Goal: Transaction & Acquisition: Obtain resource

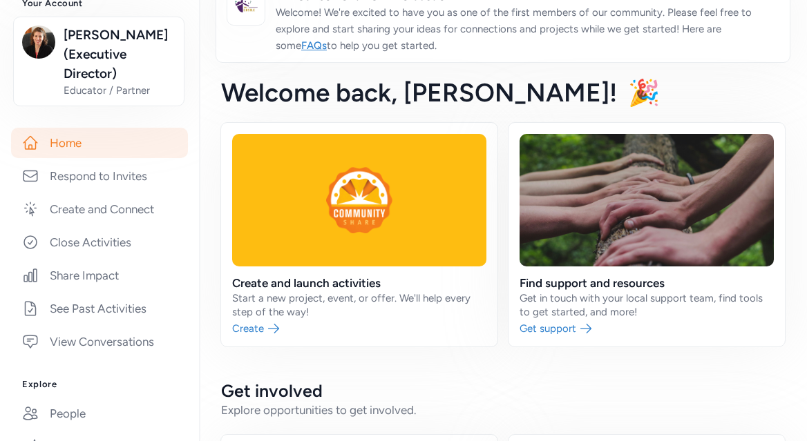
scroll to position [179, 0]
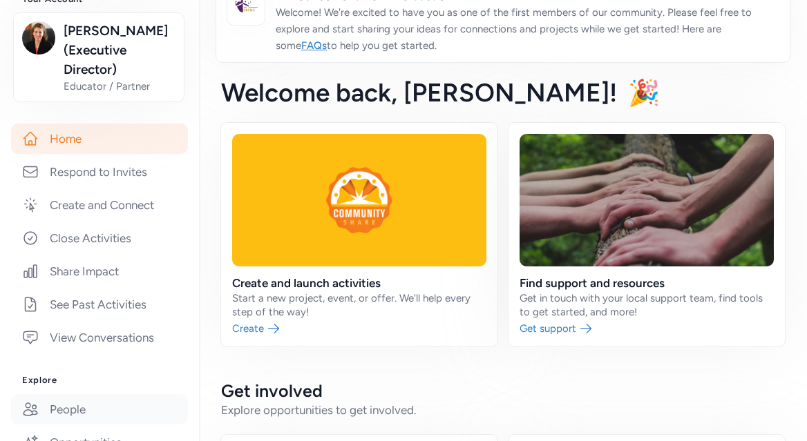
click at [78, 412] on link "People" at bounding box center [99, 409] width 177 height 30
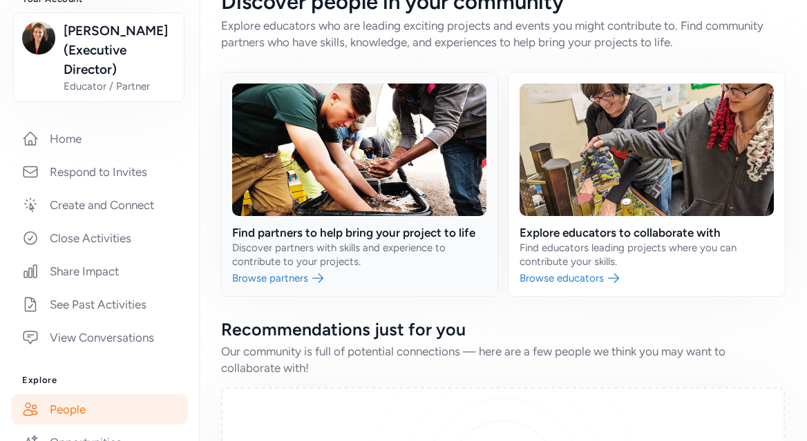
click at [325, 231] on link at bounding box center [359, 185] width 276 height 224
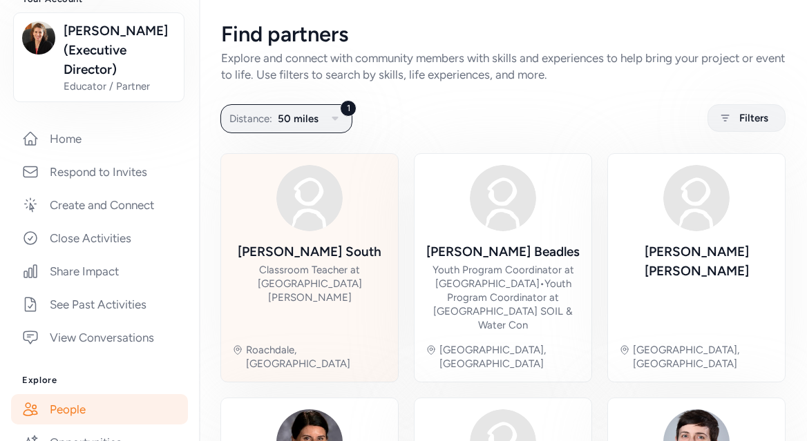
click at [274, 278] on div "Classroom Teacher at [GEOGRAPHIC_DATA][PERSON_NAME]" at bounding box center [309, 283] width 155 height 41
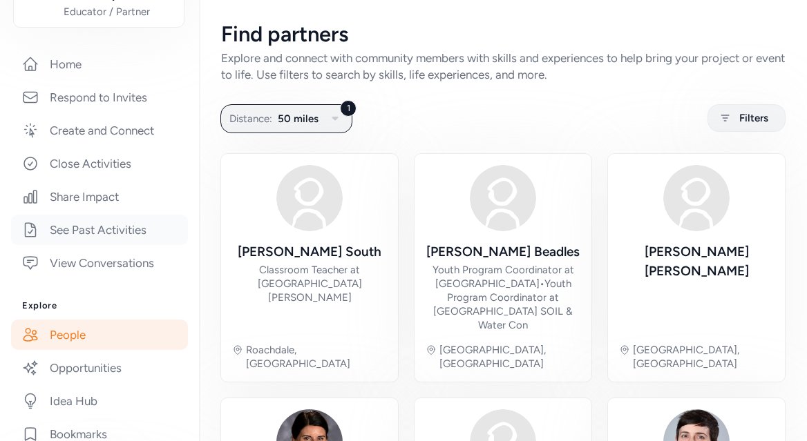
scroll to position [260, 0]
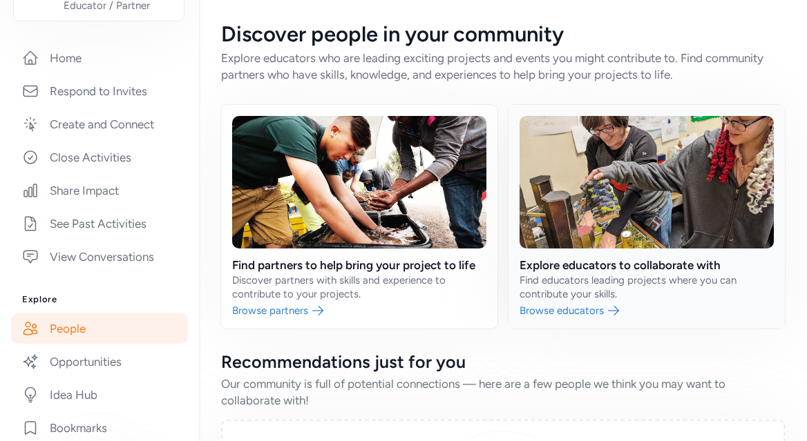
scroll to position [13, 0]
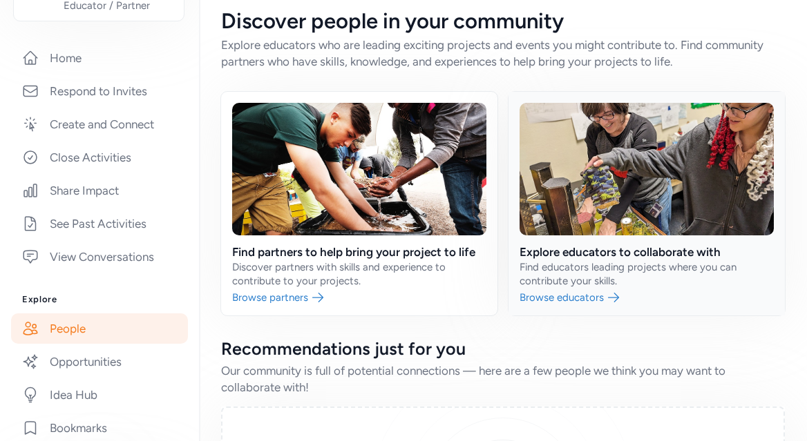
click at [557, 250] on link at bounding box center [646, 204] width 276 height 224
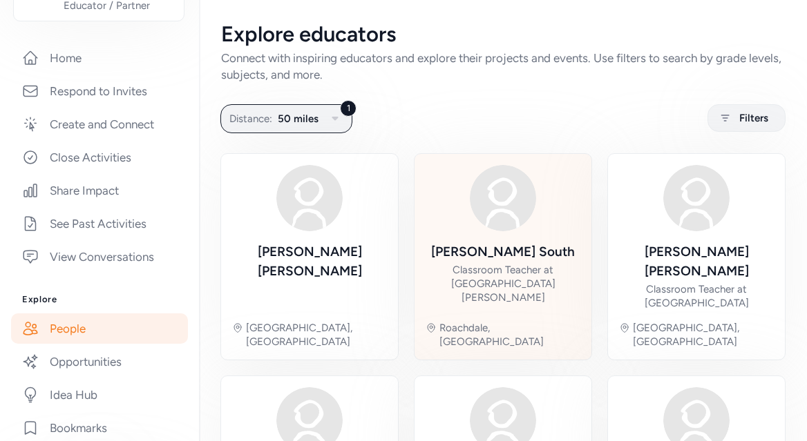
click at [502, 275] on div "Classroom Teacher at [GEOGRAPHIC_DATA][PERSON_NAME]" at bounding box center [502, 283] width 155 height 41
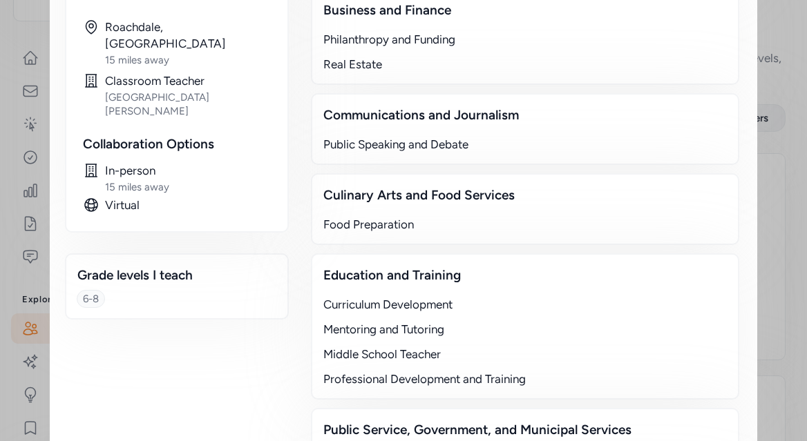
scroll to position [400, 0]
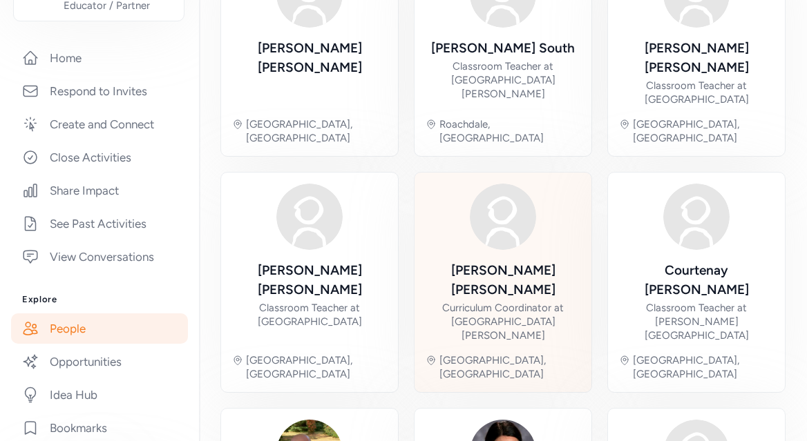
scroll to position [232, 0]
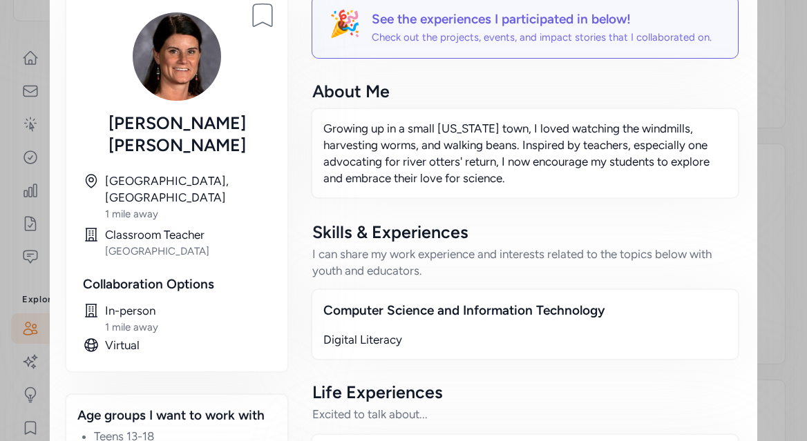
scroll to position [251, 0]
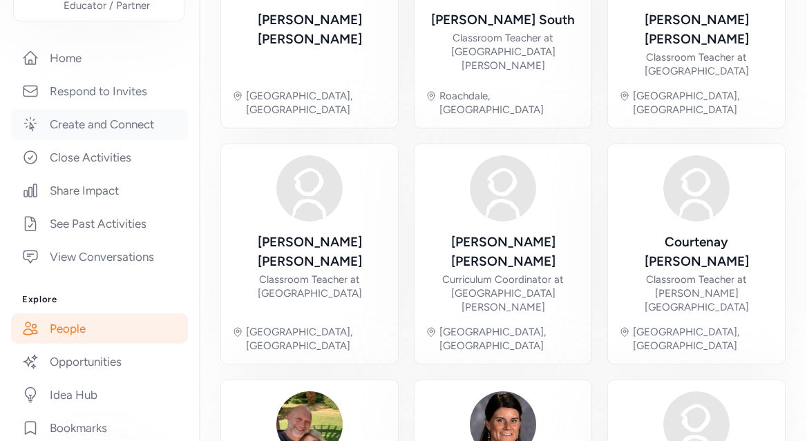
click at [124, 121] on link "Create and Connect" at bounding box center [99, 124] width 177 height 30
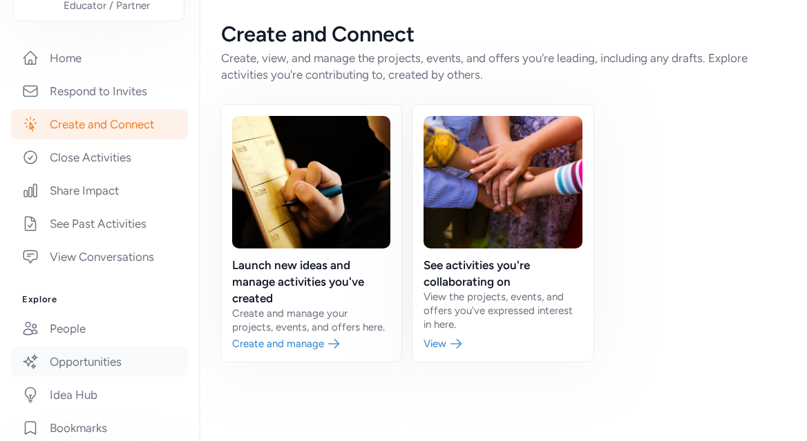
click at [83, 359] on link "Opportunities" at bounding box center [99, 362] width 177 height 30
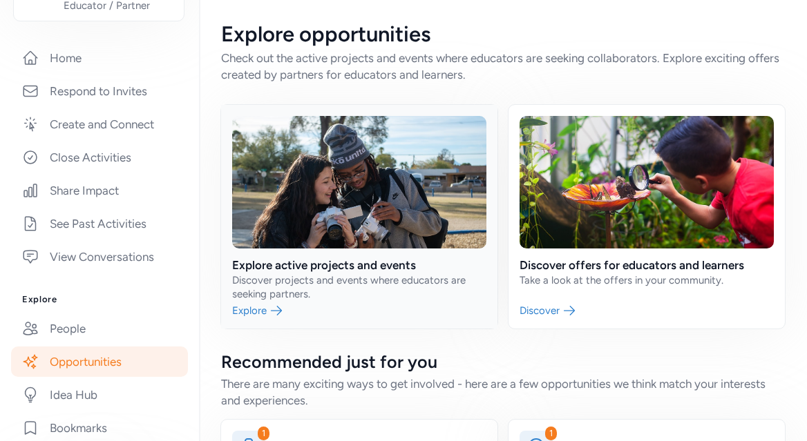
click at [352, 267] on link at bounding box center [359, 217] width 276 height 224
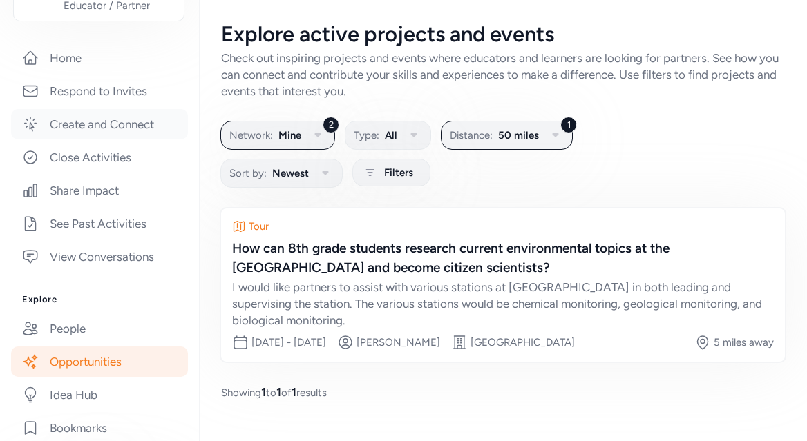
click at [118, 126] on link "Create and Connect" at bounding box center [99, 124] width 177 height 30
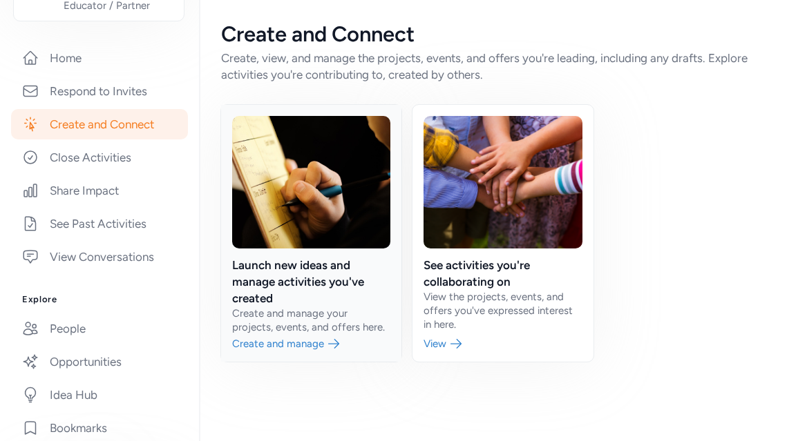
click at [334, 267] on link at bounding box center [311, 233] width 180 height 257
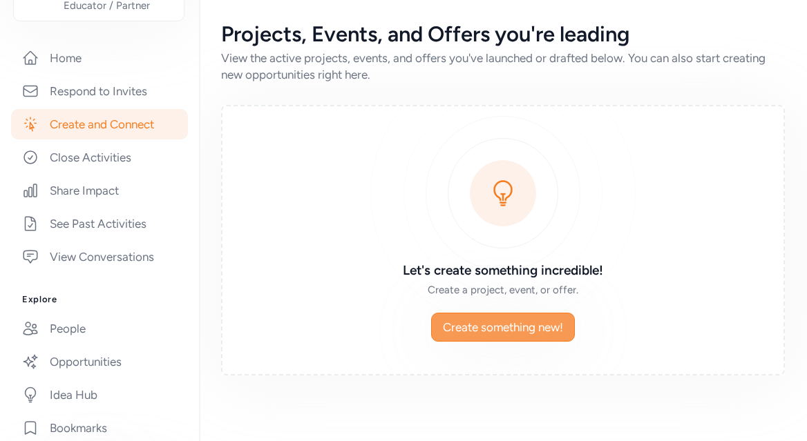
click at [506, 337] on button "Create something new!" at bounding box center [503, 327] width 144 height 29
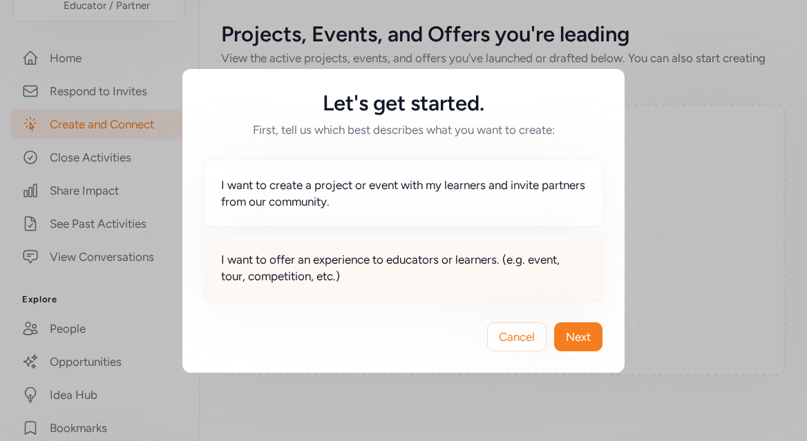
click at [441, 257] on span "I want to offer an experience to educators or learners. (e.g. event, tour, comp…" at bounding box center [403, 267] width 365 height 33
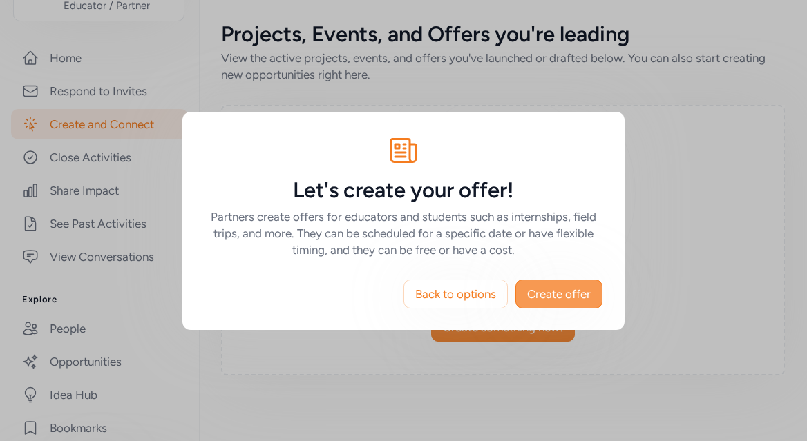
click at [544, 293] on span "Create offer" at bounding box center [559, 294] width 64 height 17
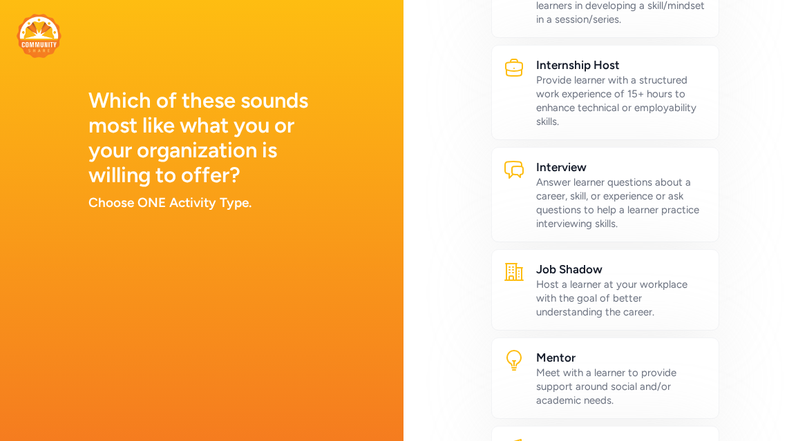
scroll to position [550, 0]
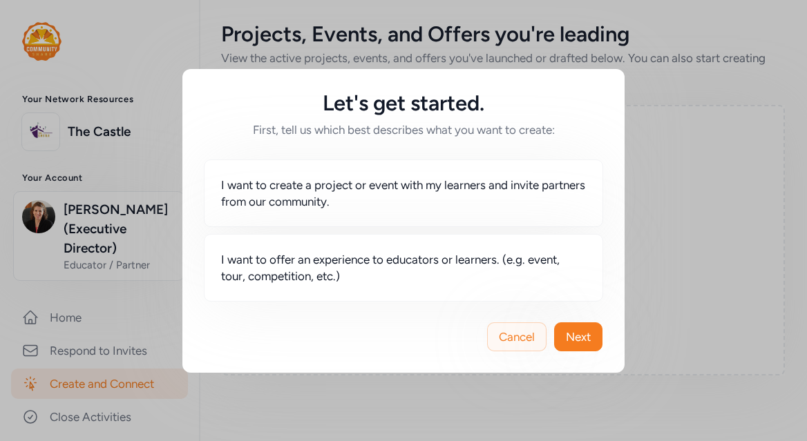
click at [532, 338] on span "Cancel" at bounding box center [517, 337] width 36 height 17
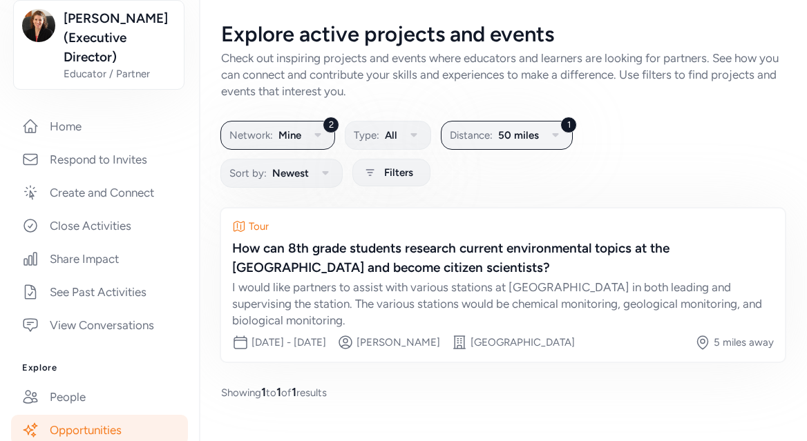
scroll to position [214, 0]
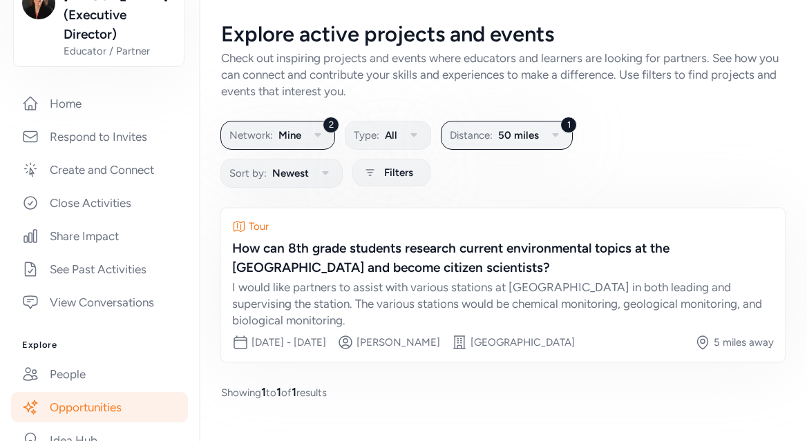
click at [118, 400] on link "Opportunities" at bounding box center [99, 407] width 177 height 30
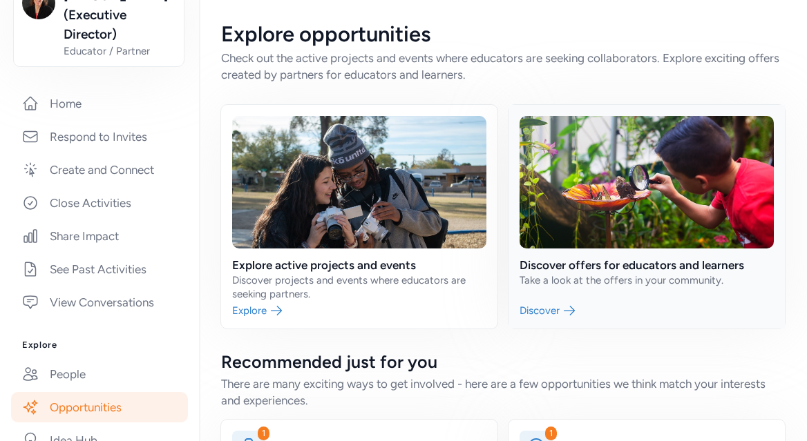
click at [660, 265] on link at bounding box center [646, 217] width 276 height 224
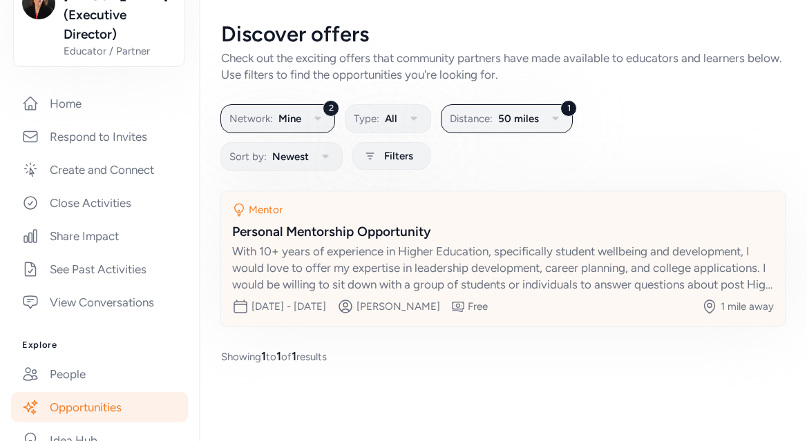
click at [398, 235] on div "Personal Mentorship Opportunity" at bounding box center [503, 231] width 542 height 19
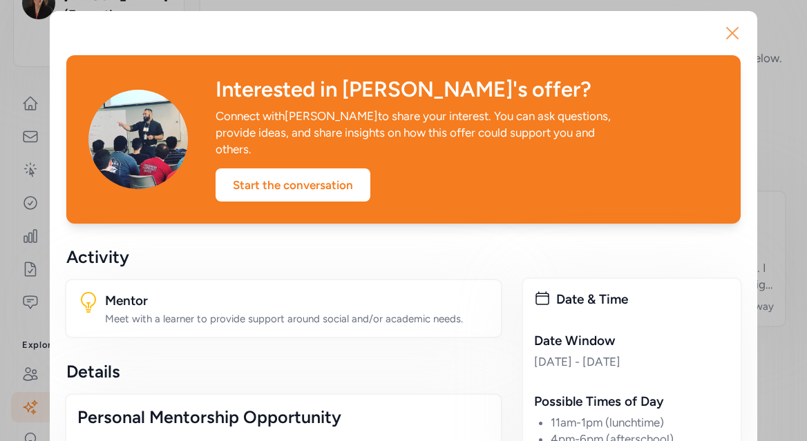
click at [735, 30] on icon "button" at bounding box center [732, 33] width 11 height 11
